Goal: Entertainment & Leisure: Consume media (video, audio)

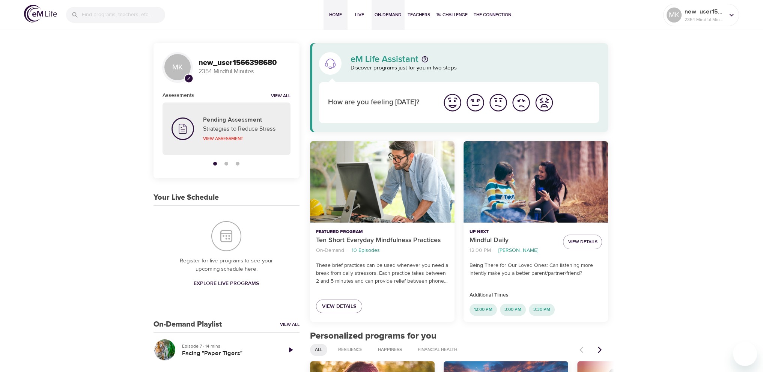
click at [381, 9] on button "On-Demand" at bounding box center [387, 15] width 33 height 30
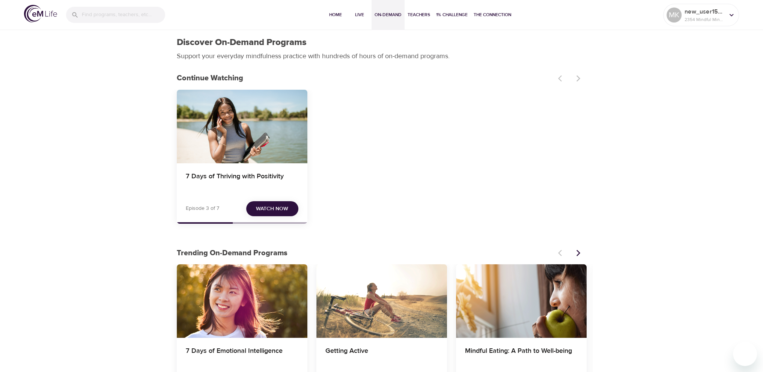
click at [265, 207] on span "Watch Now" at bounding box center [272, 208] width 32 height 9
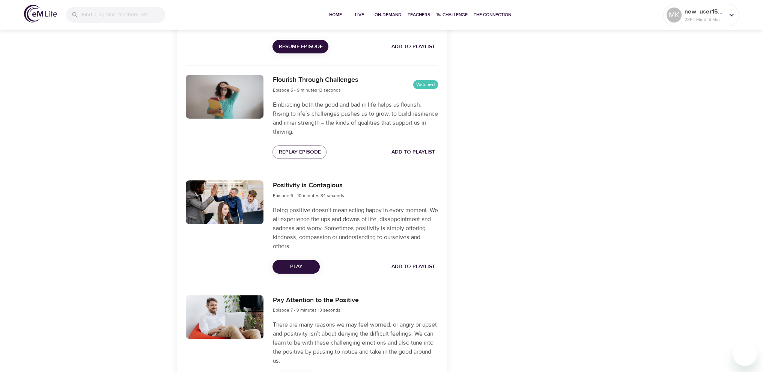
scroll to position [675, 0]
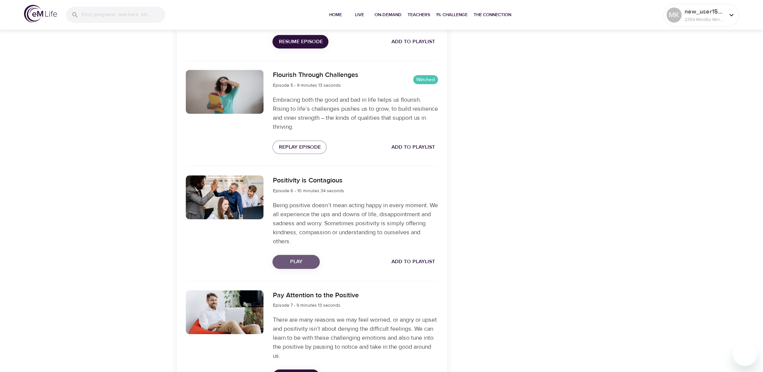
click at [291, 262] on span "Play" at bounding box center [295, 261] width 35 height 9
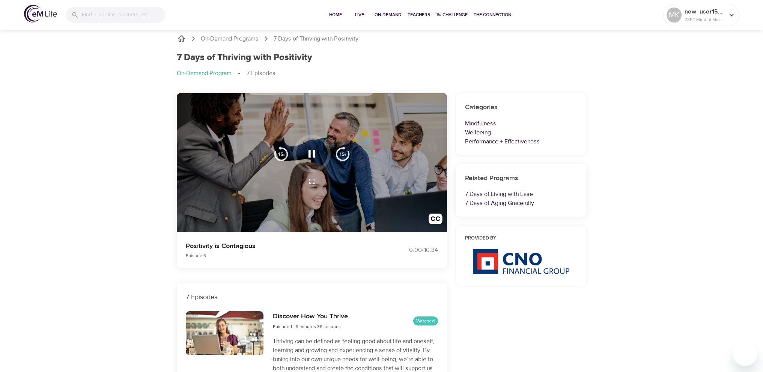
scroll to position [0, 0]
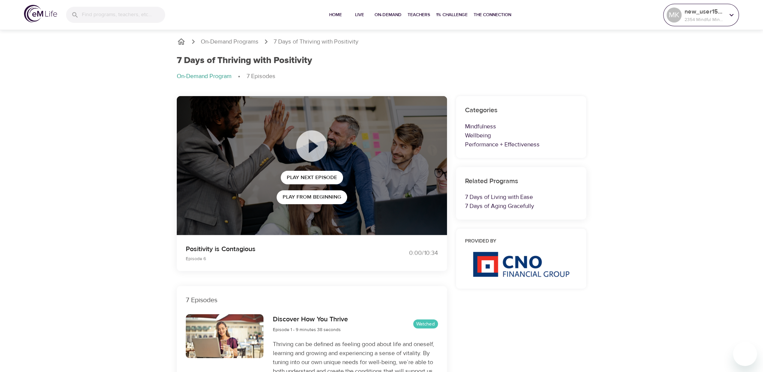
click at [703, 17] on p "2354 Mindful Minutes" at bounding box center [704, 19] width 40 height 7
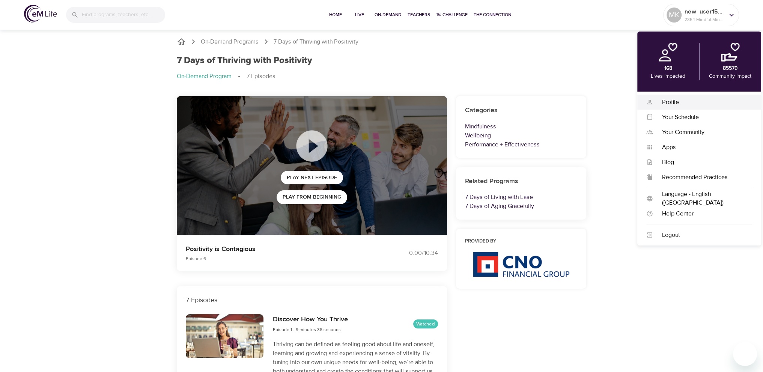
click at [674, 103] on div "Profile" at bounding box center [702, 102] width 99 height 9
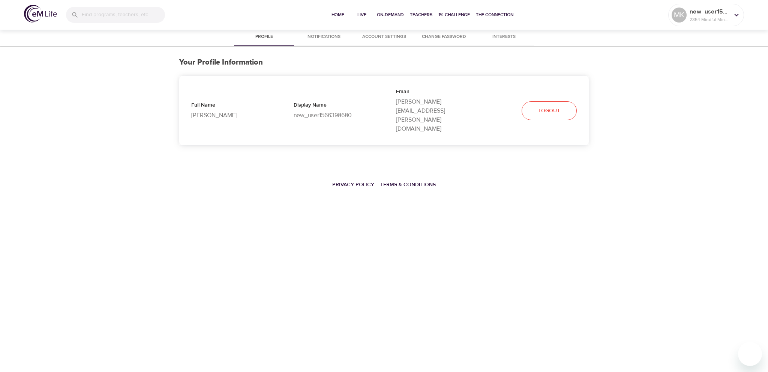
select select "10"
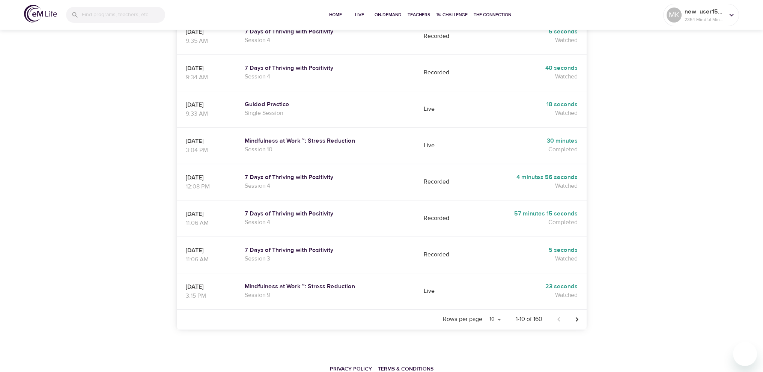
scroll to position [270, 0]
click at [577, 314] on icon "Next page" at bounding box center [576, 318] width 9 height 9
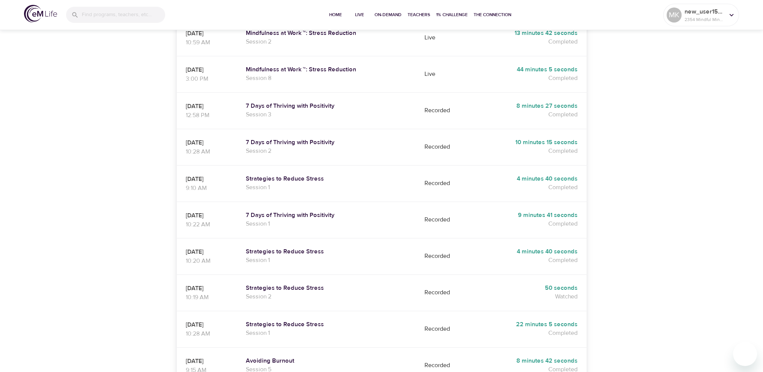
scroll to position [232, 0]
